Goal: Check status: Check status

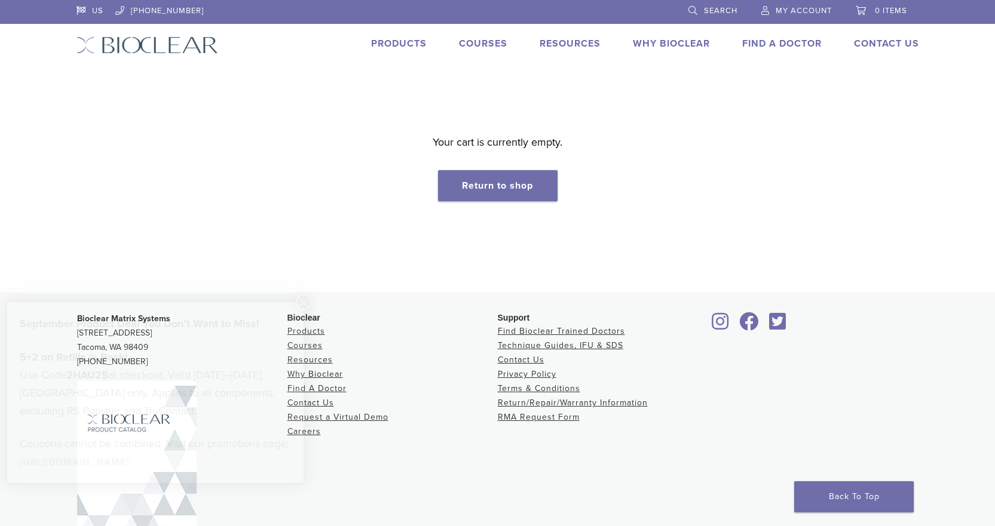
click at [804, 4] on link "My Account" at bounding box center [796, 9] width 70 height 18
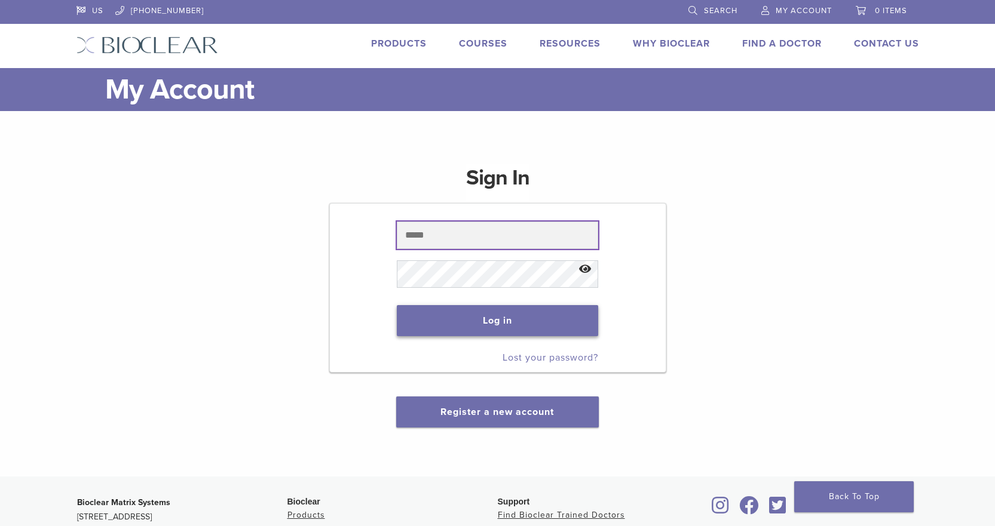
type input "**********"
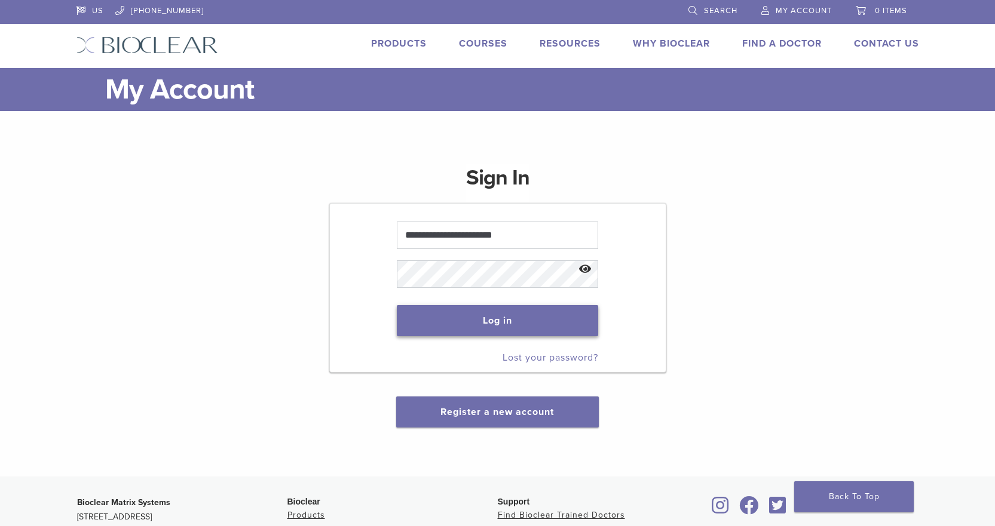
click at [514, 320] on button "Log in" at bounding box center [497, 320] width 201 height 31
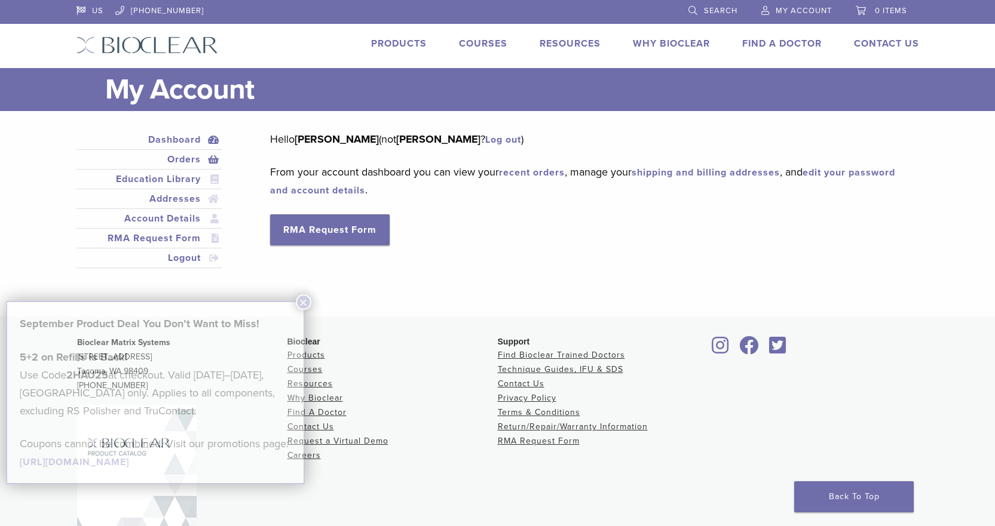
click at [175, 162] on link "Orders" at bounding box center [149, 159] width 141 height 14
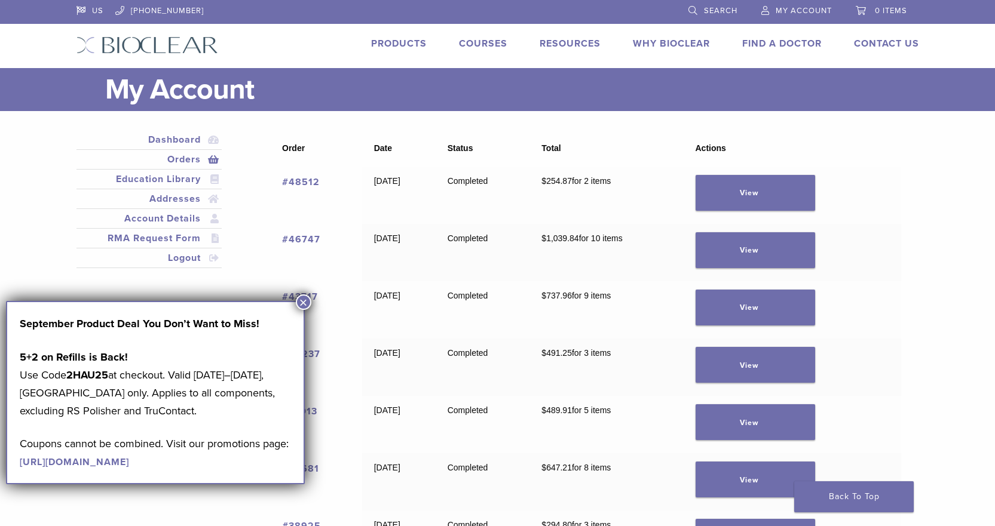
click at [303, 300] on button "×" at bounding box center [304, 303] width 16 height 16
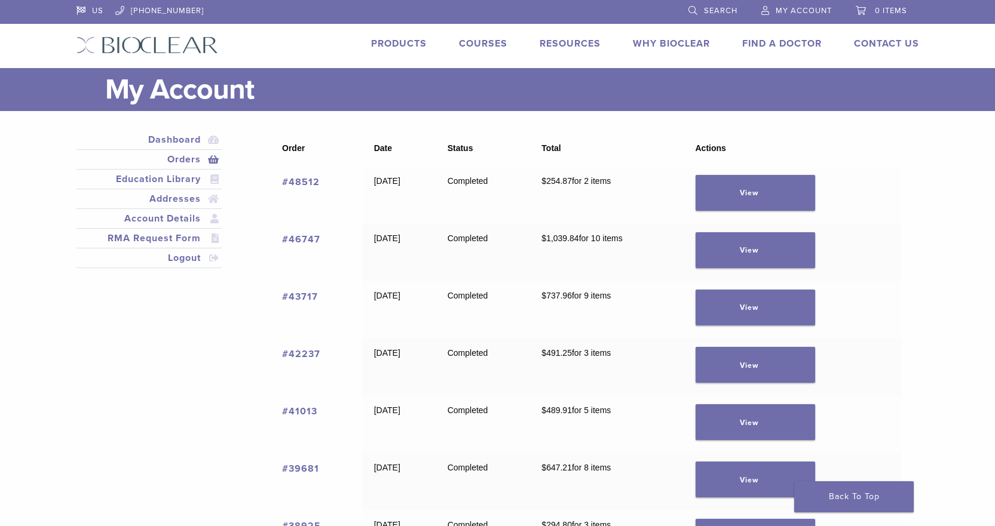
click at [316, 183] on link "#48512" at bounding box center [301, 182] width 38 height 12
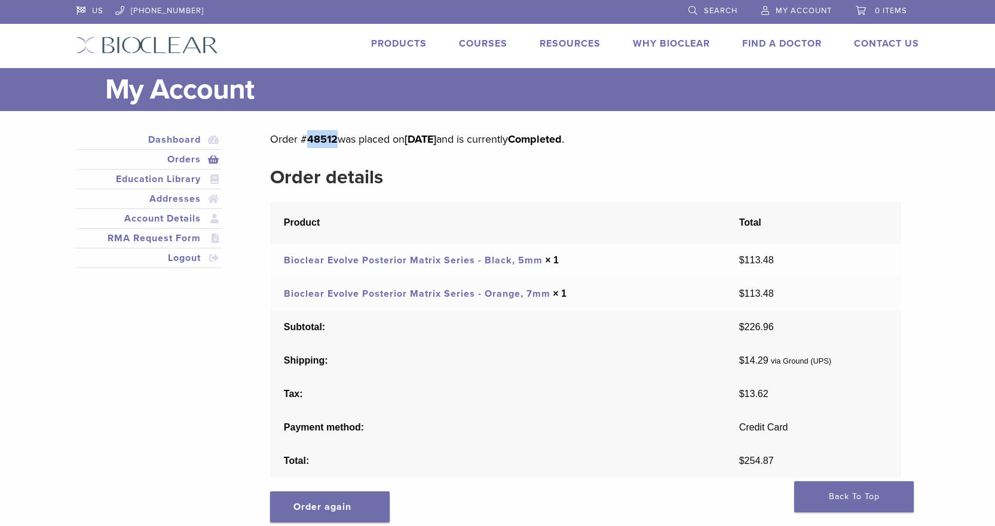
drag, startPoint x: 335, startPoint y: 140, endPoint x: 306, endPoint y: 142, distance: 28.7
click at [306, 142] on p "Order # 48512 was placed on [DATE] and is currently Completed ." at bounding box center [585, 139] width 630 height 18
copy mark "48512"
